Goal: Task Accomplishment & Management: Manage account settings

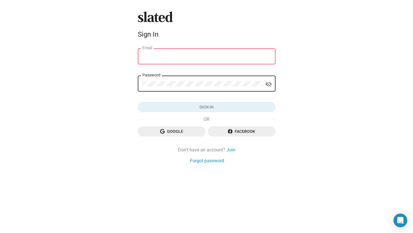
type input "[EMAIL_ADDRESS][DOMAIN_NAME]"
click at [206, 107] on button "Sign in" at bounding box center [207, 107] width 138 height 10
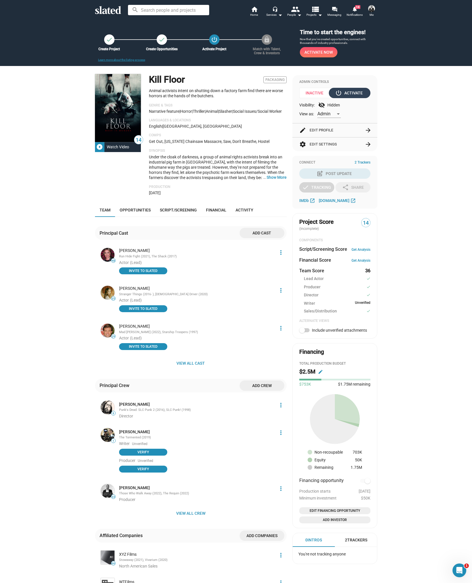
click at [353, 91] on div "power_settings_new Activate" at bounding box center [349, 93] width 26 height 10
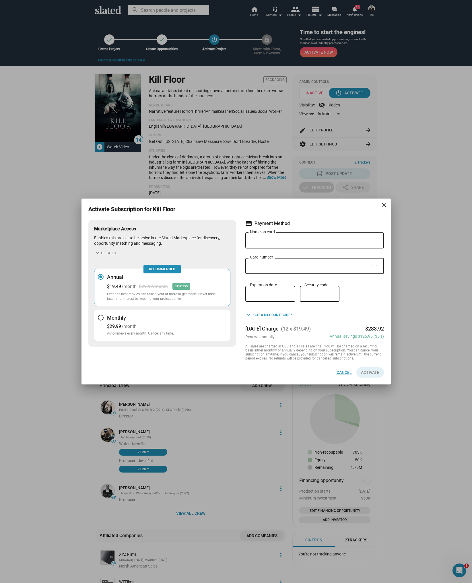
click at [344, 233] on span "Cancel" at bounding box center [343, 372] width 15 height 10
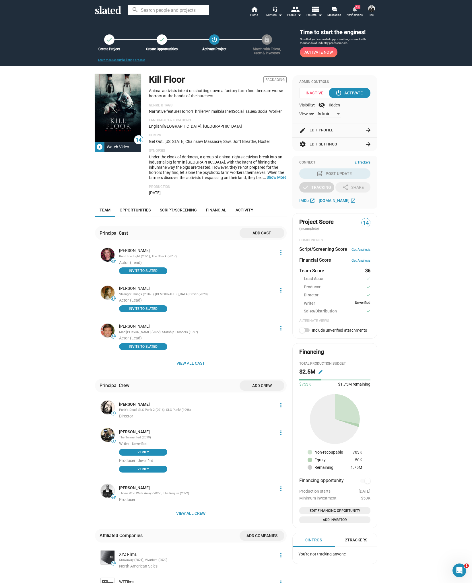
click at [356, 9] on span "13" at bounding box center [357, 7] width 5 height 4
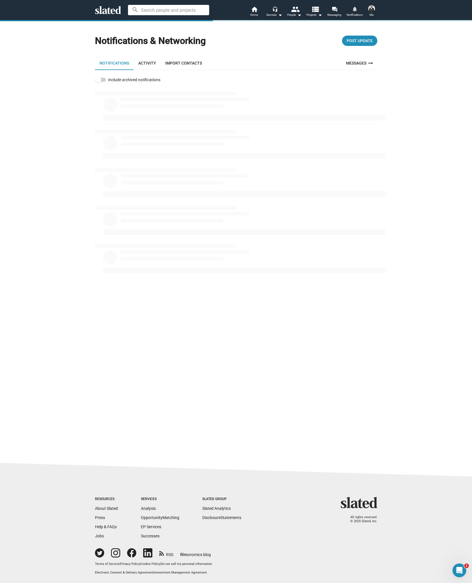
click at [148, 64] on link "Activity" at bounding box center [147, 63] width 27 height 14
click at [98, 79] on span at bounding box center [99, 80] width 6 height 6
click at [98, 82] on input "Include activity outside your network" at bounding box center [98, 82] width 0 height 0
checkbox input "true"
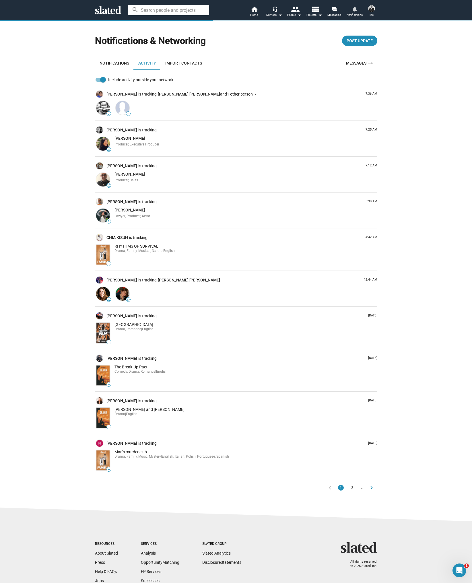
click at [114, 62] on link "Notifications" at bounding box center [114, 63] width 39 height 14
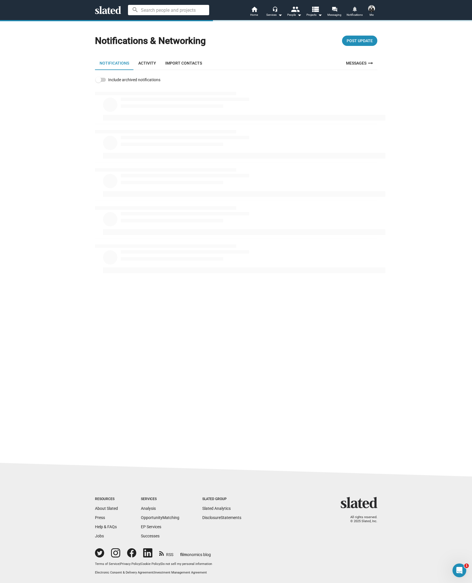
click at [97, 80] on span at bounding box center [99, 80] width 6 height 6
click at [98, 82] on input "Include archived notifications" at bounding box center [98, 82] width 0 height 0
checkbox input "true"
